Goal: Browse casually

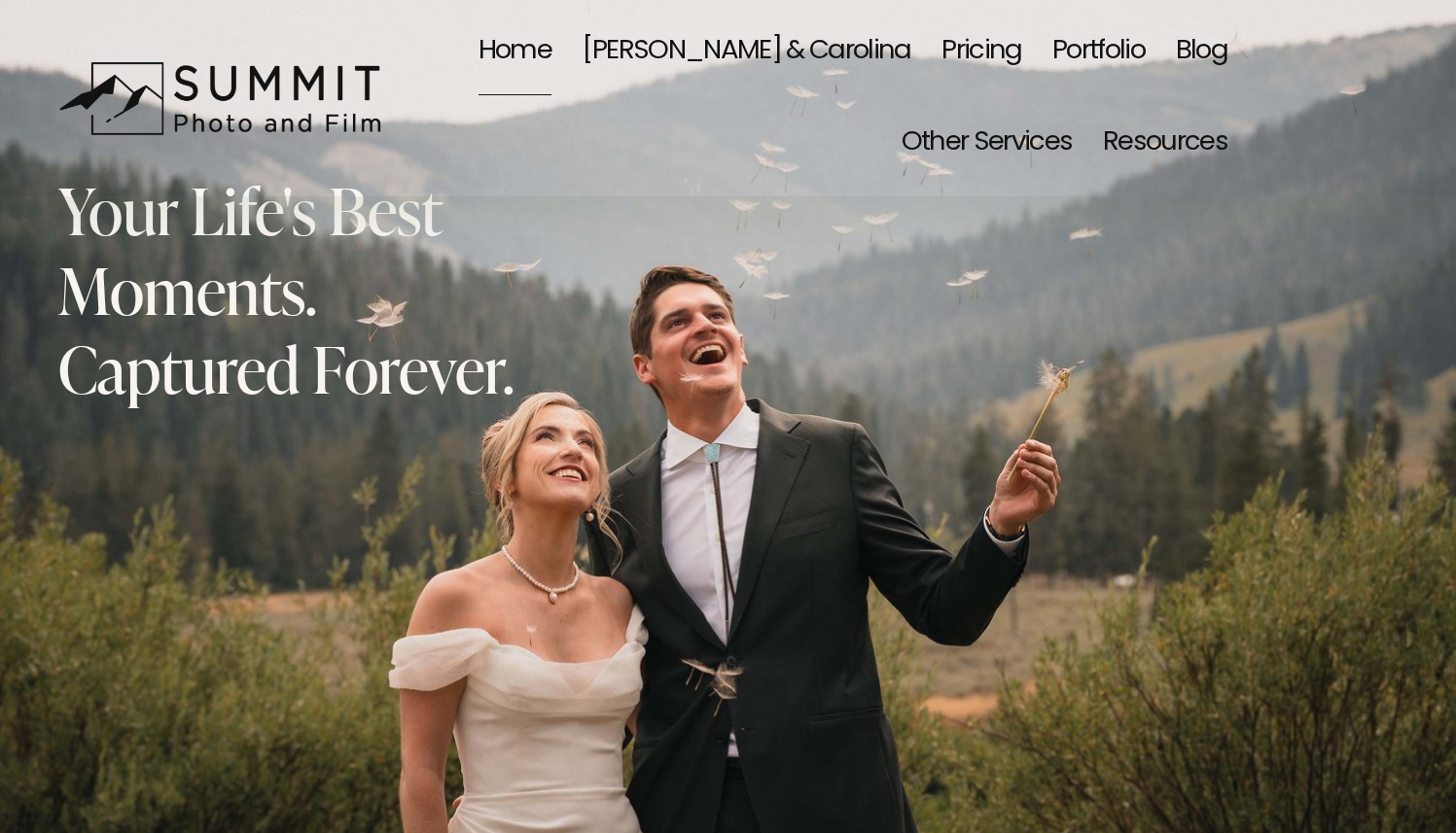
click at [1052, 60] on link "Portfolio" at bounding box center [1098, 52] width 92 height 91
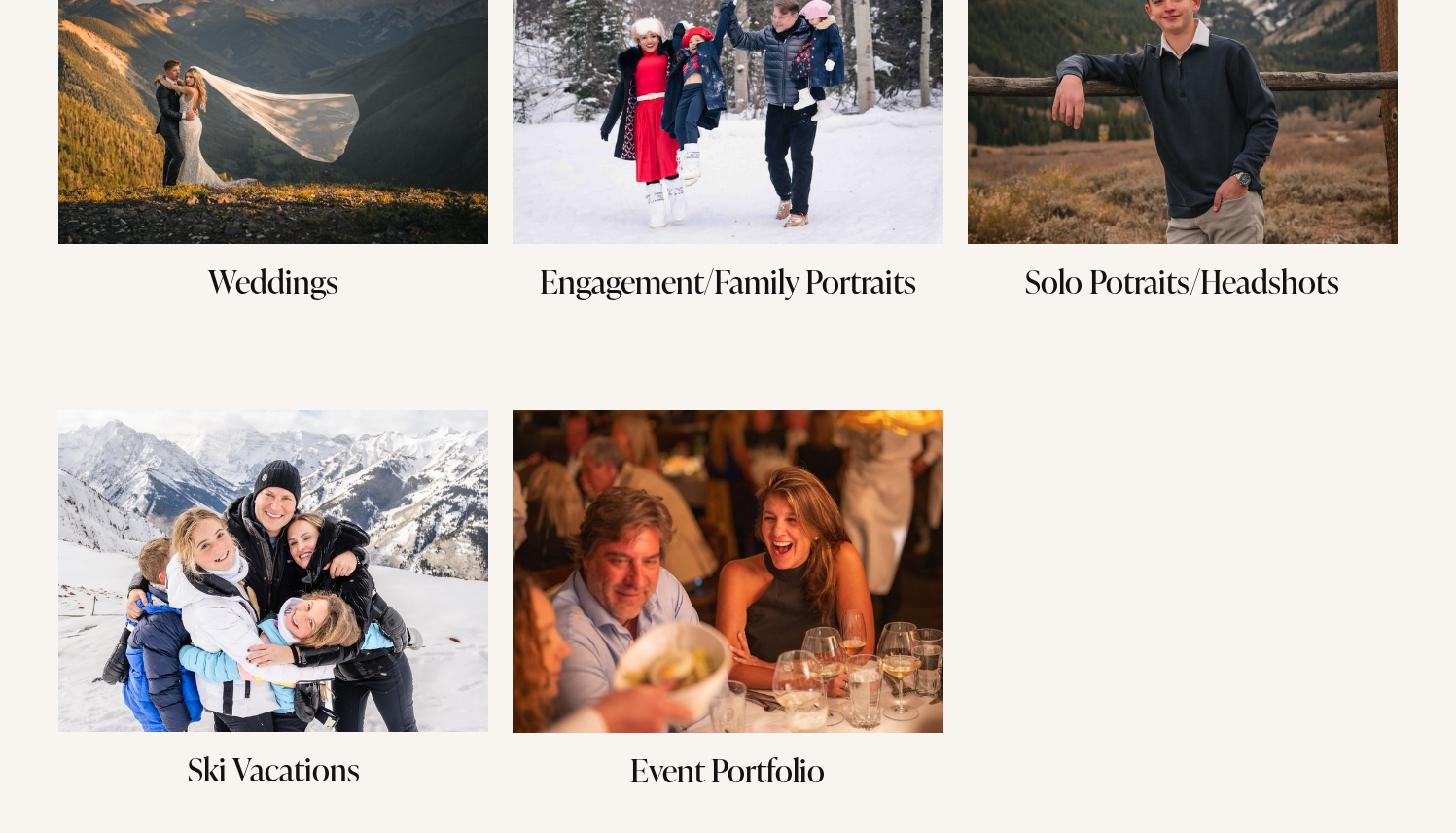
scroll to position [429, 0]
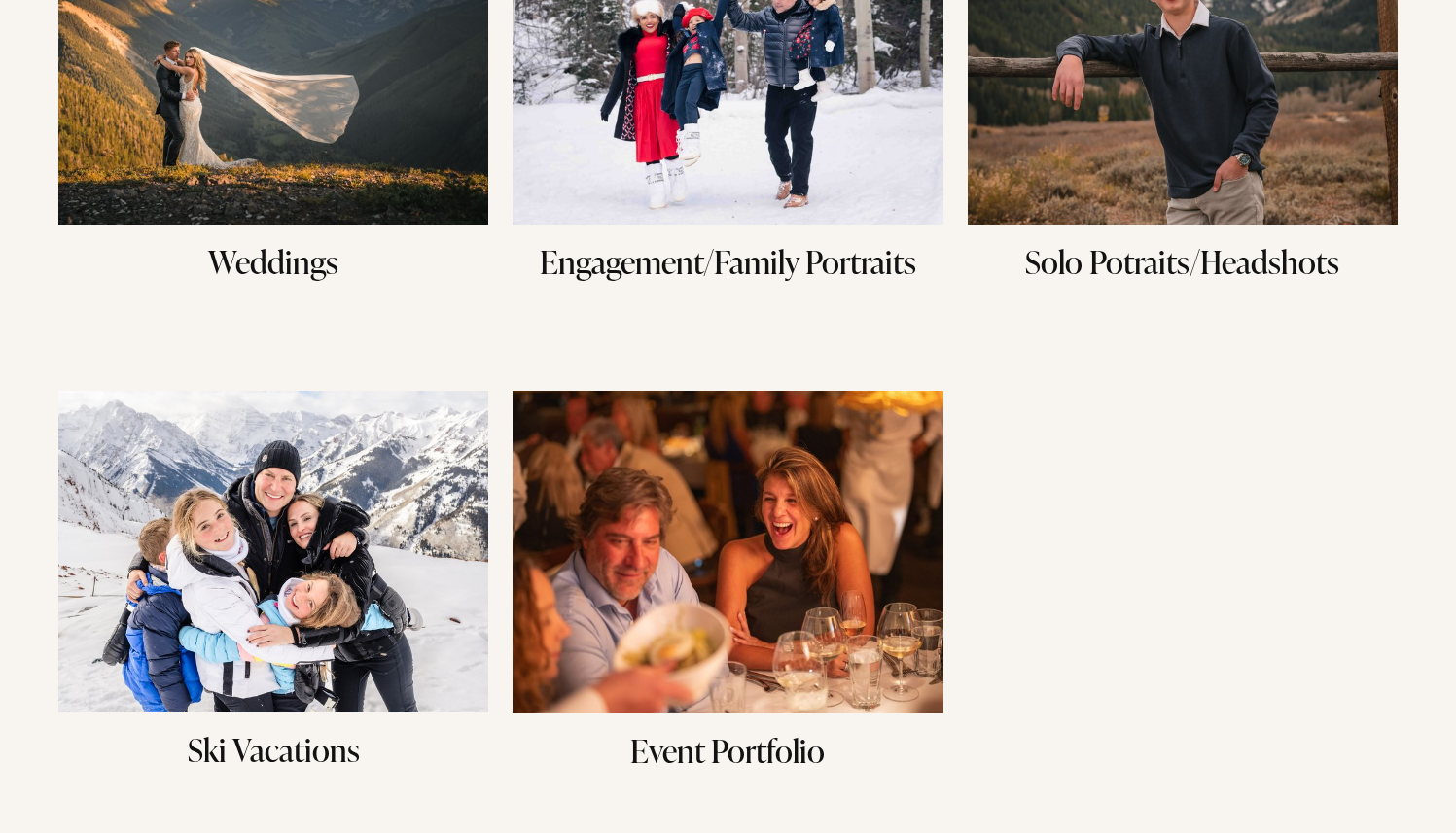
click at [695, 622] on img at bounding box center [727, 552] width 430 height 322
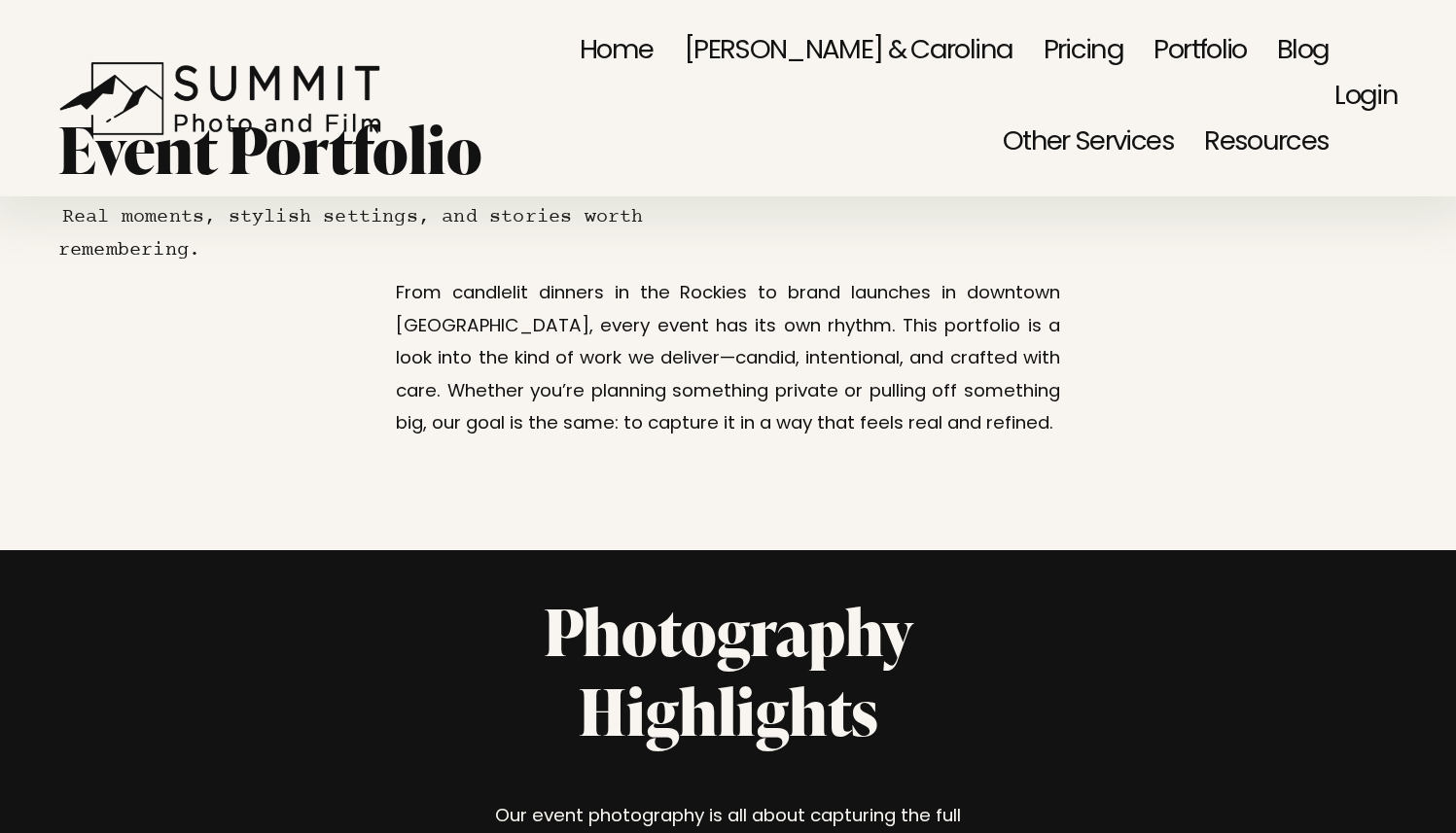
click at [1153, 42] on link "Portfolio" at bounding box center [1199, 52] width 92 height 91
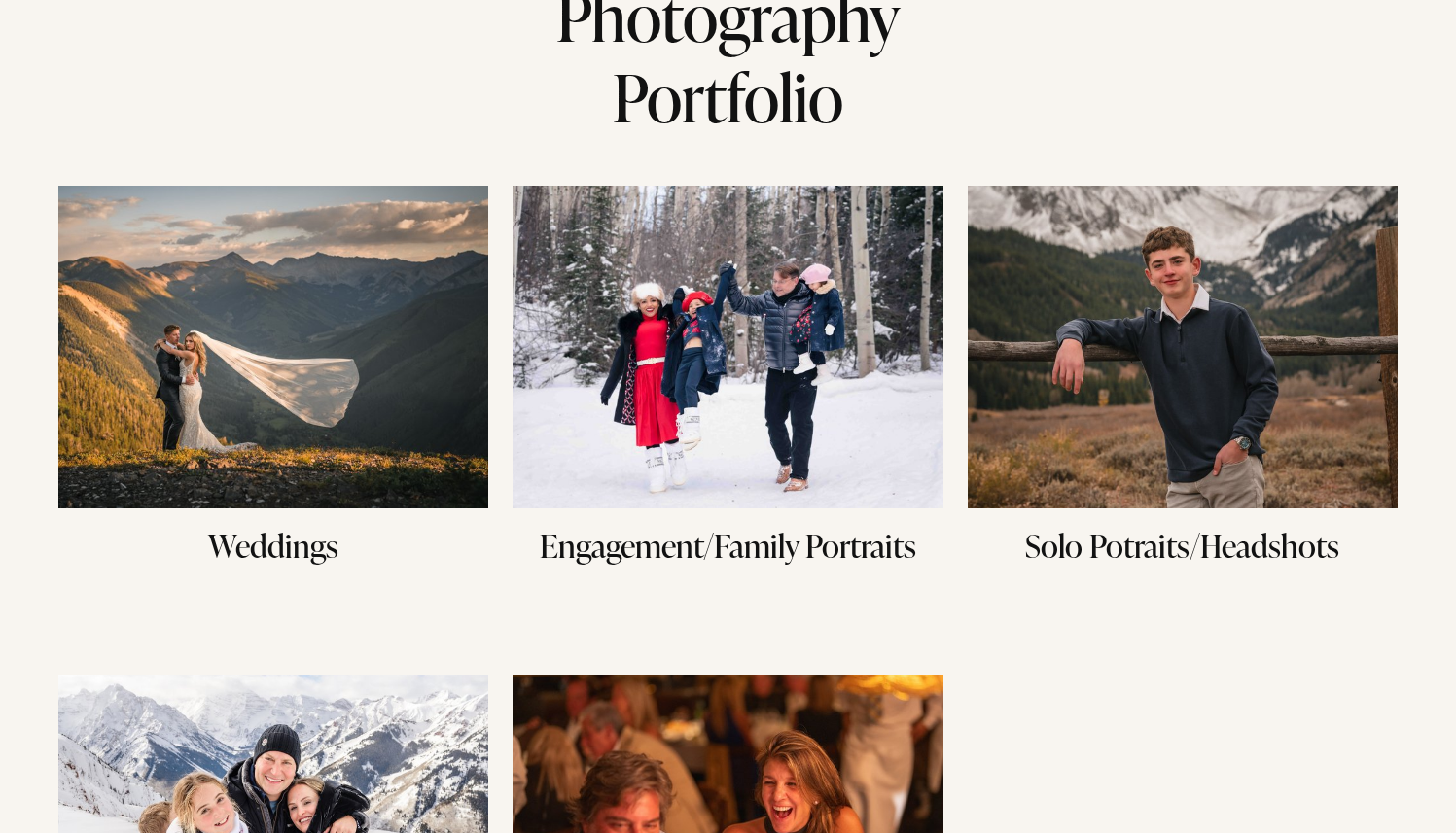
scroll to position [172, 0]
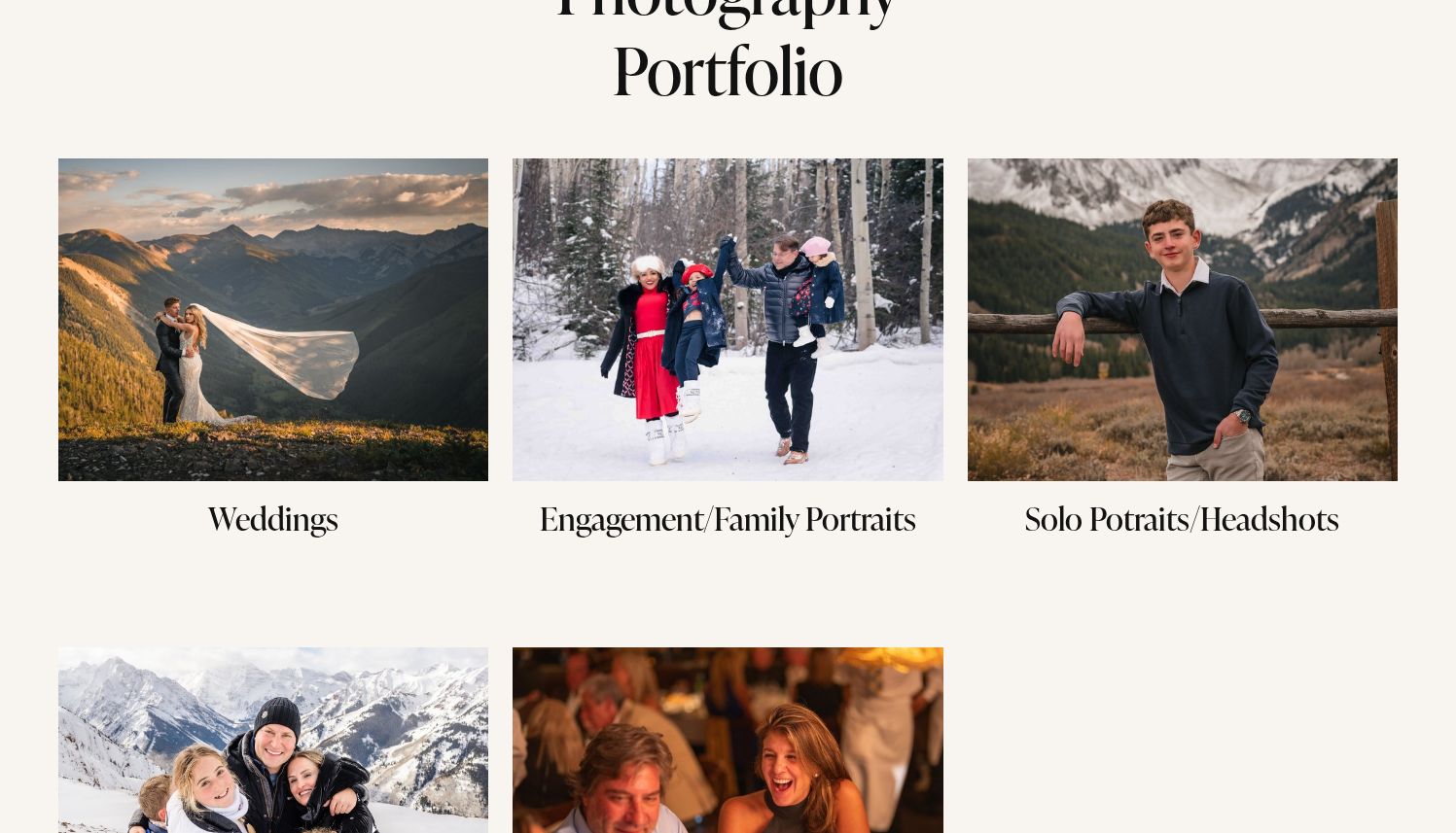
click at [846, 402] on img at bounding box center [727, 319] width 430 height 322
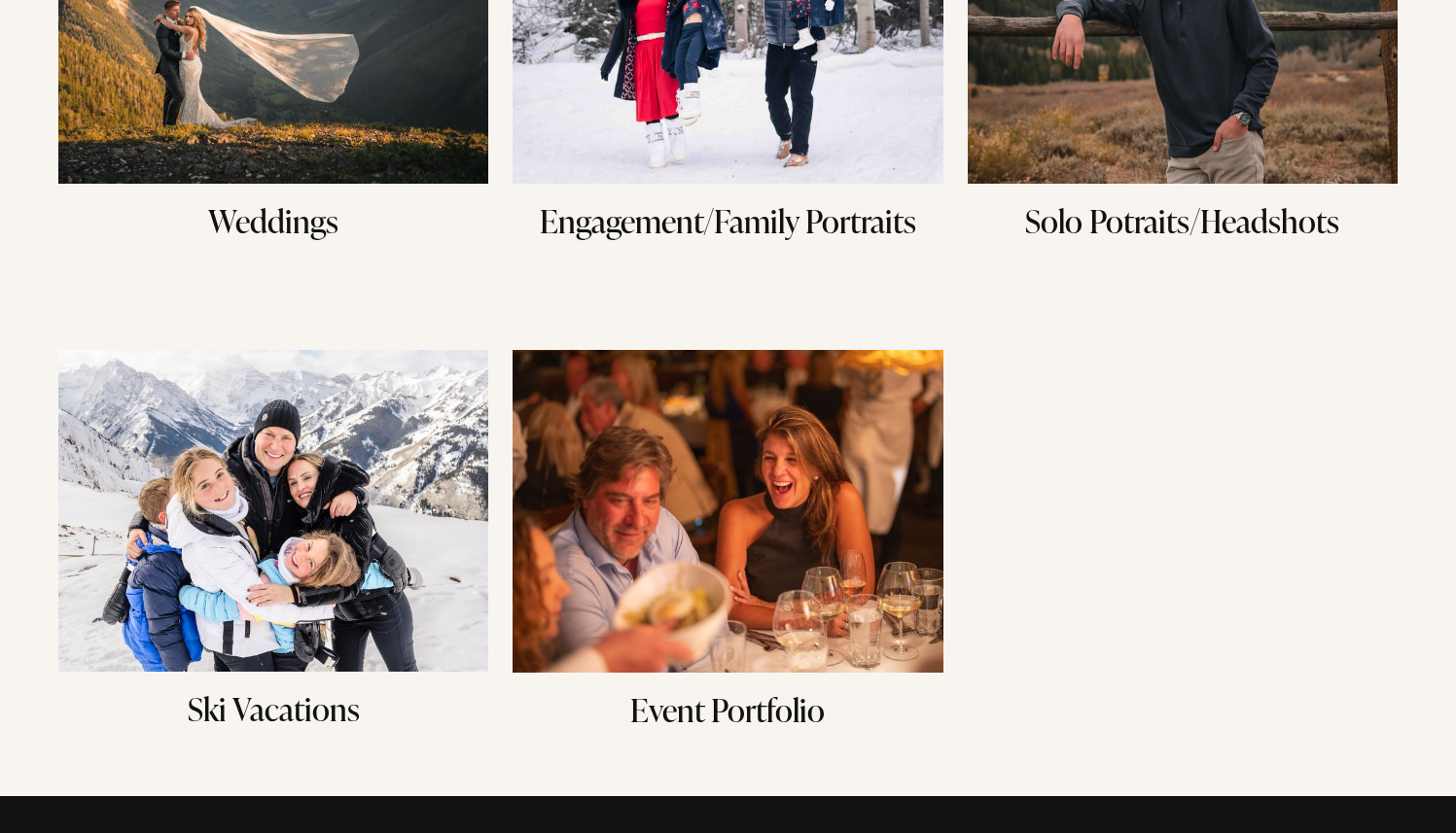
scroll to position [474, 0]
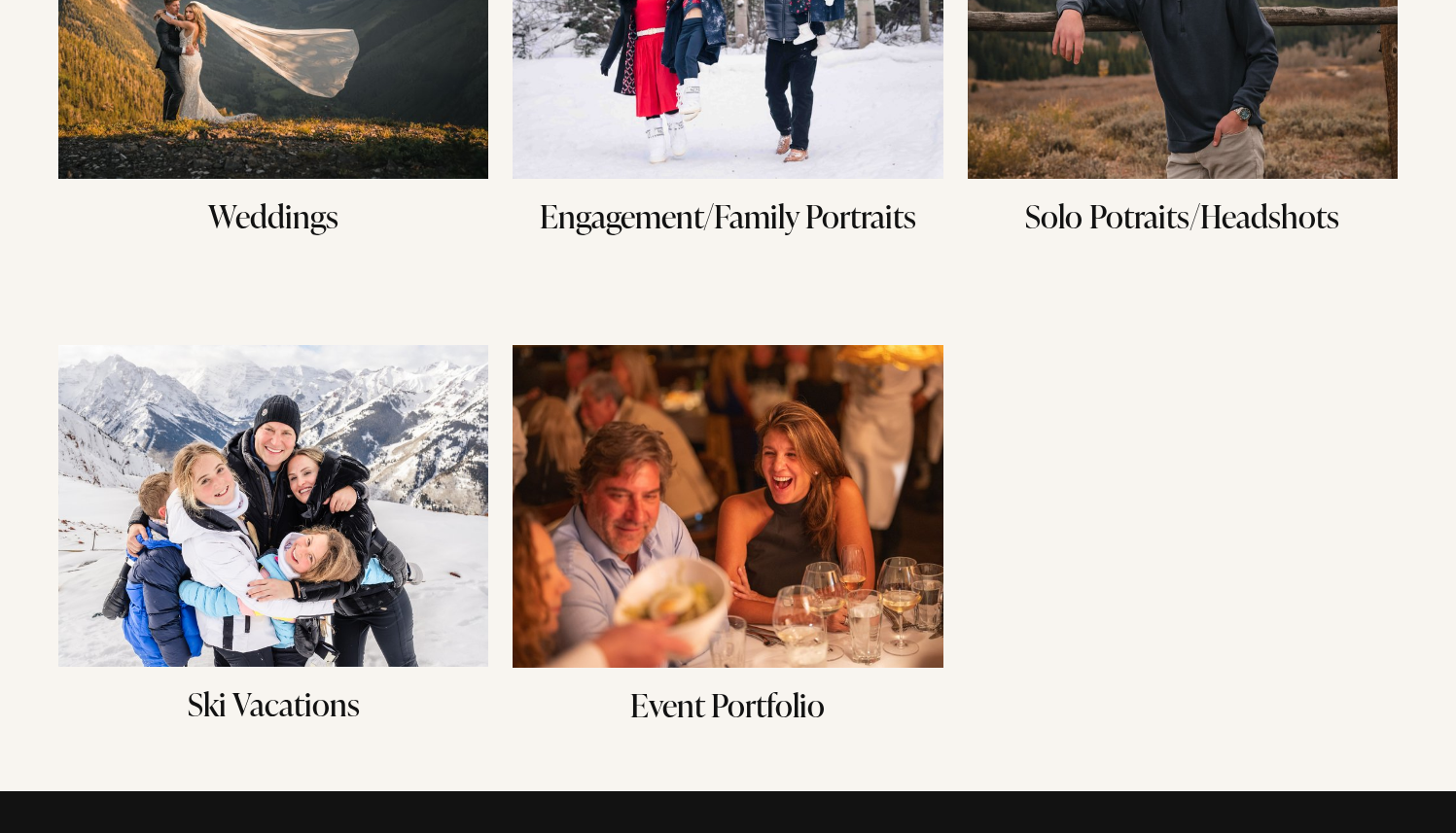
click at [386, 492] on img at bounding box center [273, 506] width 430 height 322
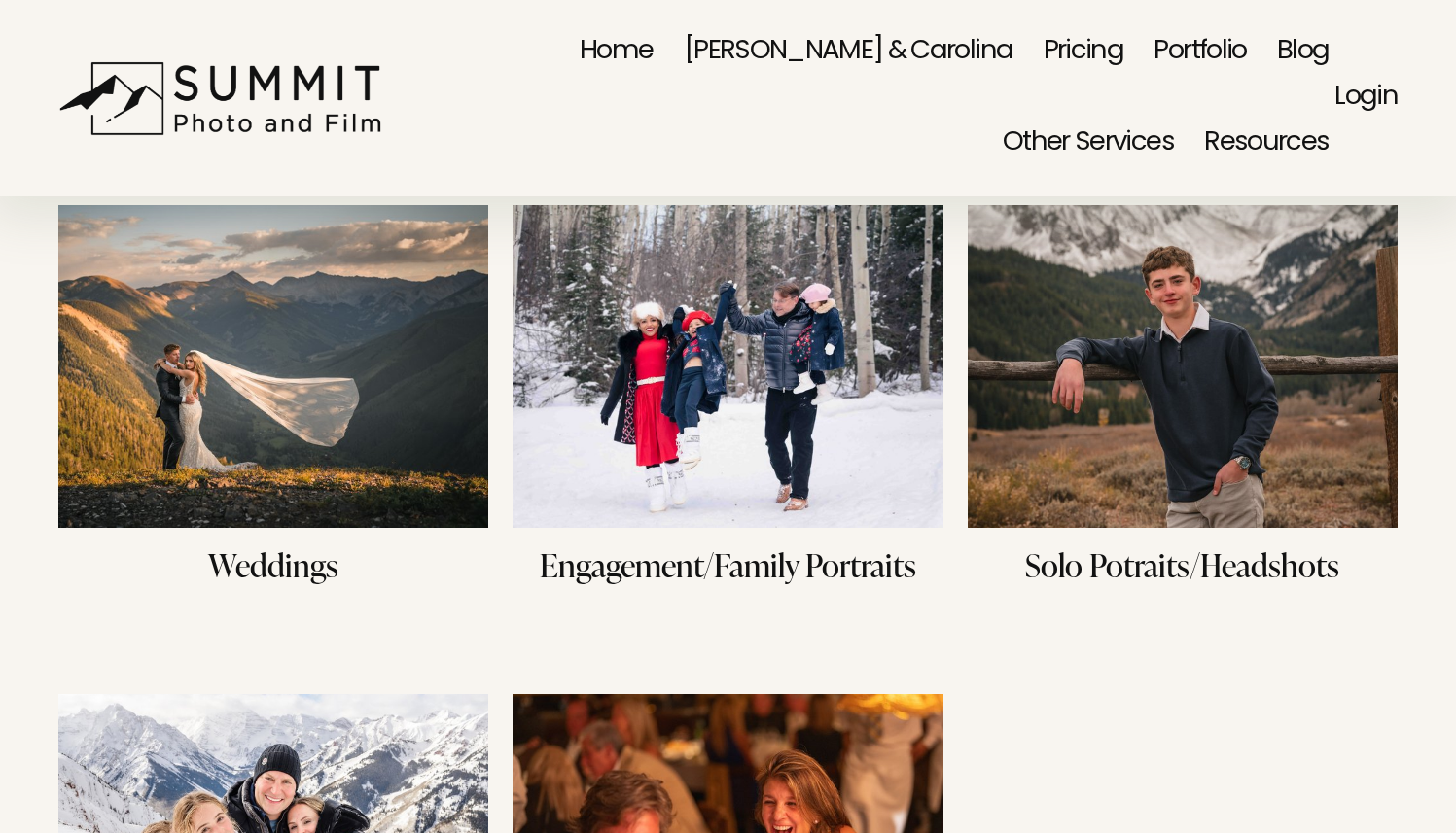
scroll to position [0, 0]
